Goal: Find specific page/section: Find specific page/section

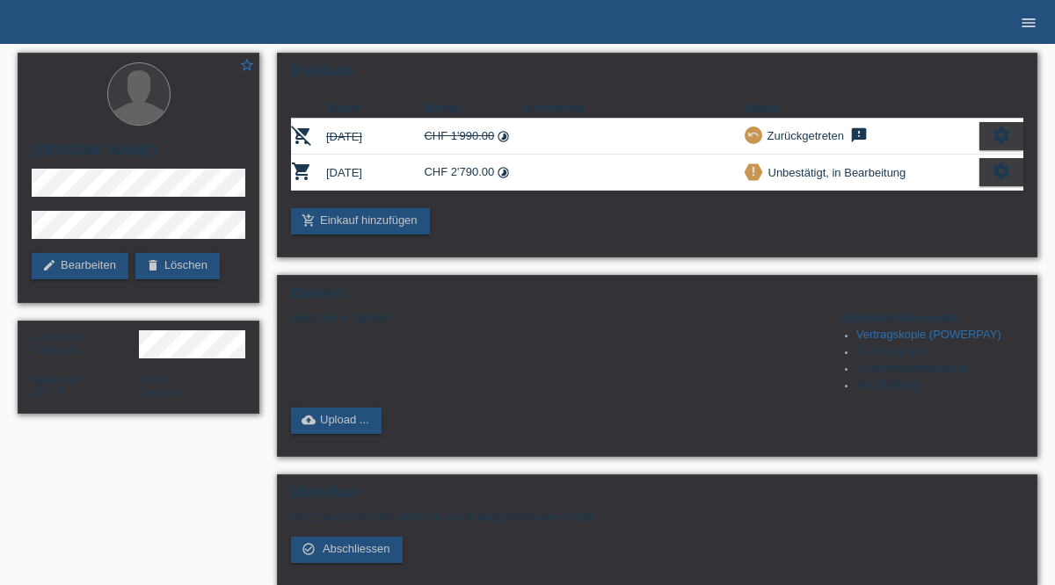
click at [1020, 18] on icon "menu" at bounding box center [1029, 23] width 18 height 18
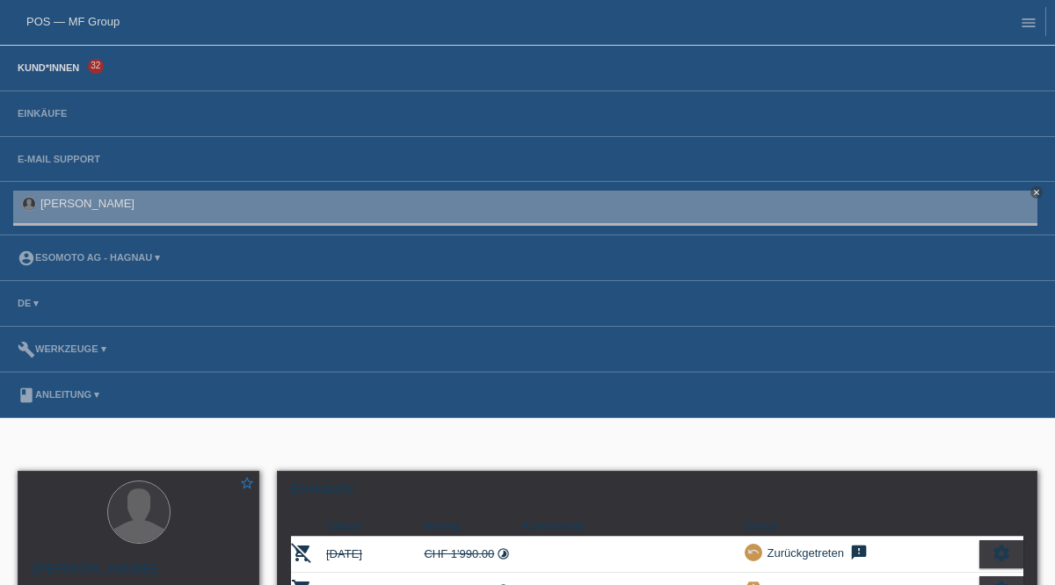
click at [57, 73] on link "Kund*innen" at bounding box center [48, 67] width 79 height 11
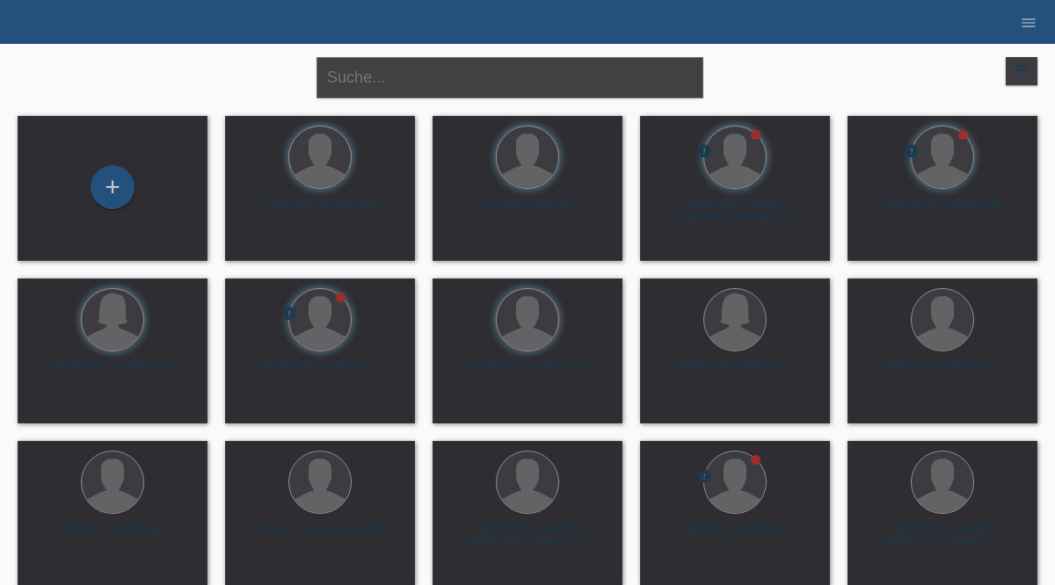
click at [352, 69] on input "text" at bounding box center [509, 77] width 387 height 41
type input "valon"
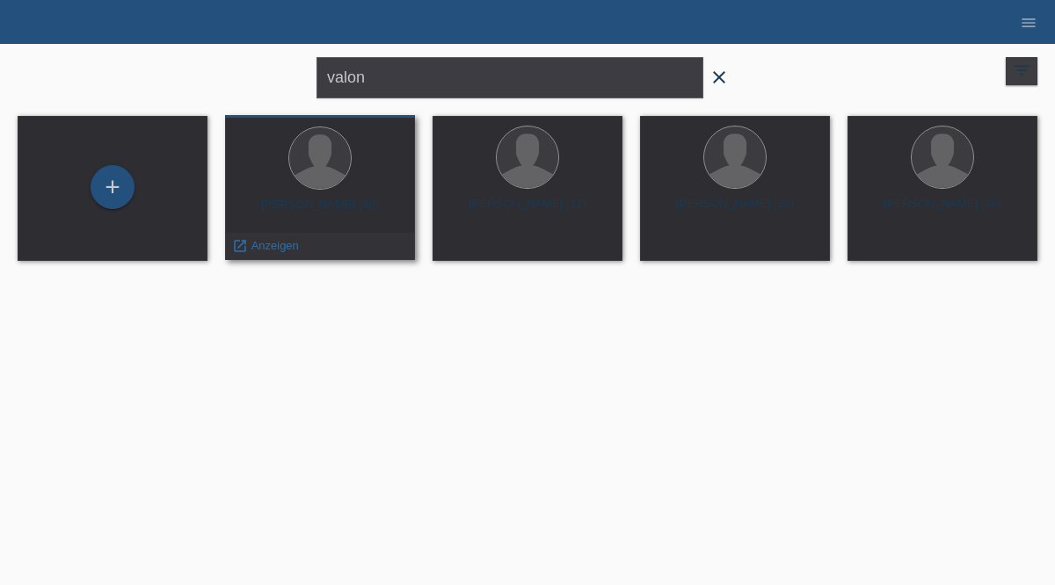
click at [324, 223] on div "Valon Ibrahimi (40)" at bounding box center [320, 212] width 162 height 28
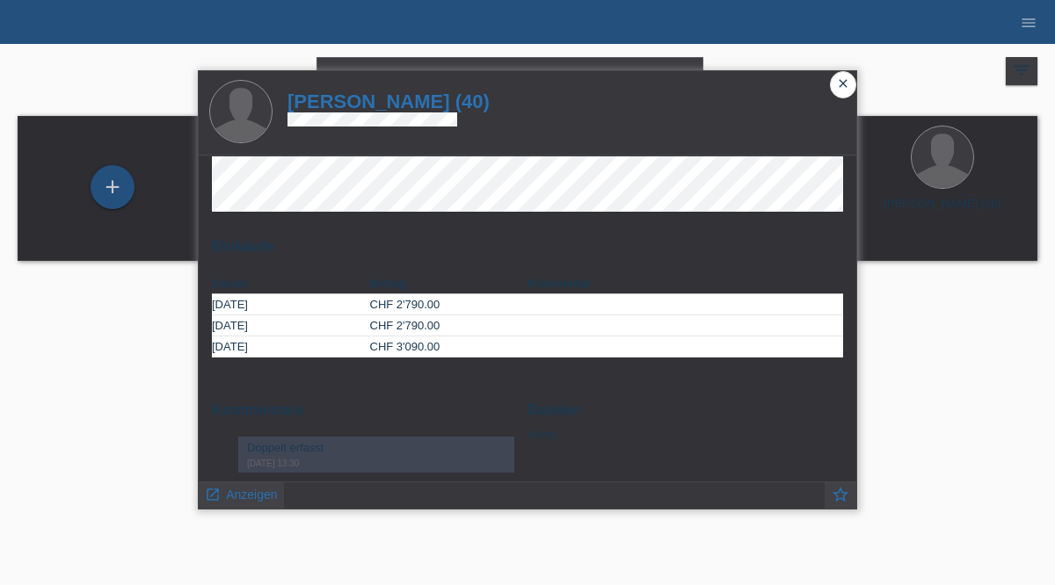
scroll to position [58, 0]
